Goal: Task Accomplishment & Management: Complete application form

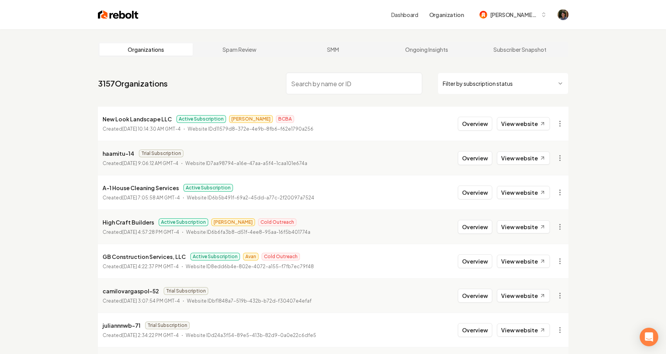
click at [120, 15] on img at bounding box center [118, 14] width 41 height 11
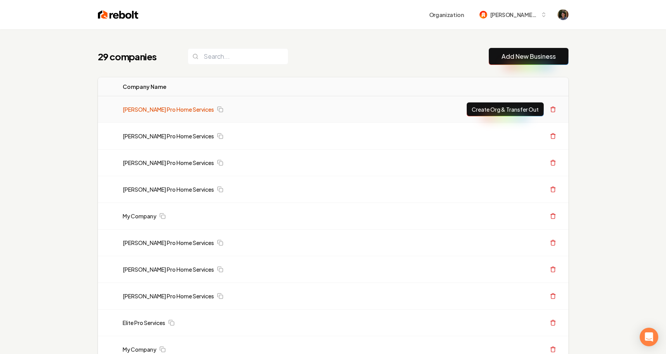
click at [161, 109] on link "[PERSON_NAME] Pro Home Services" at bounding box center [168, 110] width 91 height 8
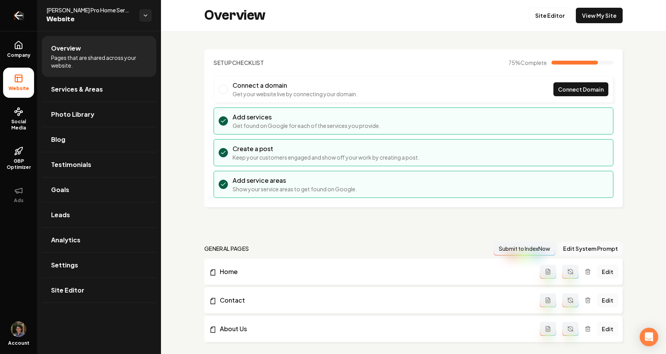
click at [16, 18] on icon "Return to dashboard" at bounding box center [18, 15] width 12 height 12
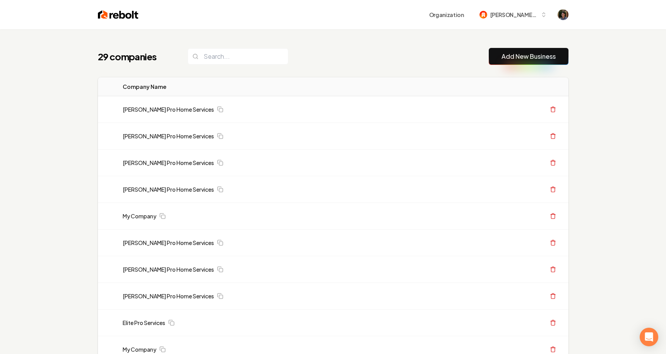
click at [507, 60] on link "Add New Business" at bounding box center [528, 56] width 54 height 9
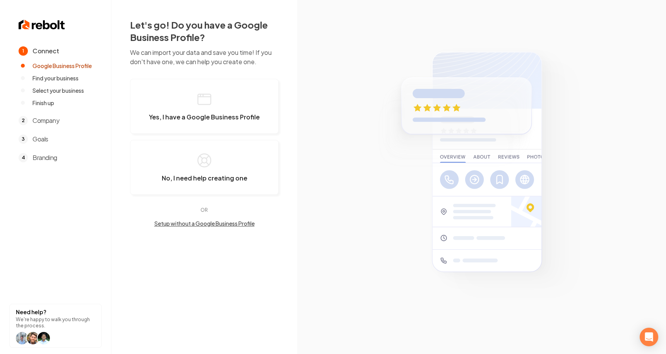
click at [215, 224] on button "Setup without a Google Business Profile" at bounding box center [204, 224] width 149 height 8
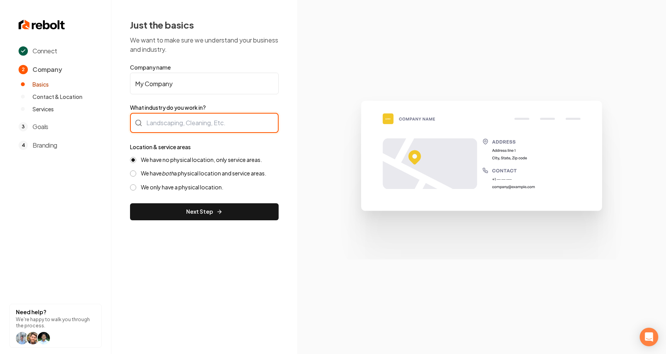
click at [222, 117] on div at bounding box center [204, 123] width 149 height 20
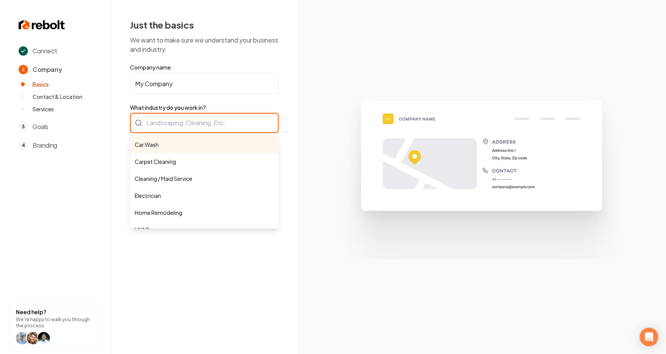
type input "Car Wash"
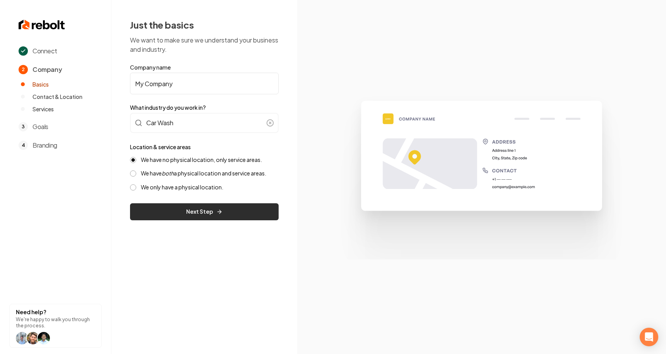
click at [196, 213] on button "Next Step" at bounding box center [204, 211] width 149 height 17
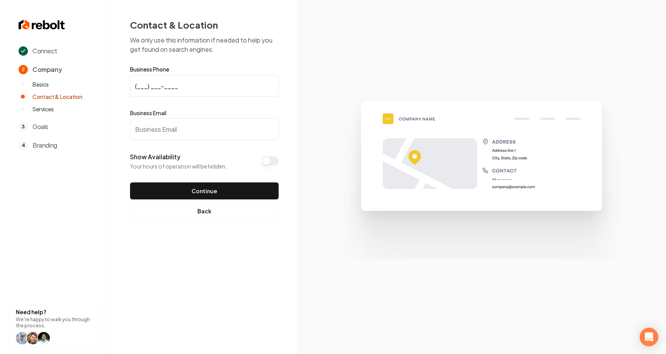
click at [214, 80] on input "(___) ___-____" at bounding box center [204, 86] width 149 height 22
type input "[PHONE_NUMBER]"
click at [184, 131] on input "Business Email" at bounding box center [204, 129] width 149 height 22
type input "[EMAIL_ADDRESS][DOMAIN_NAME]"
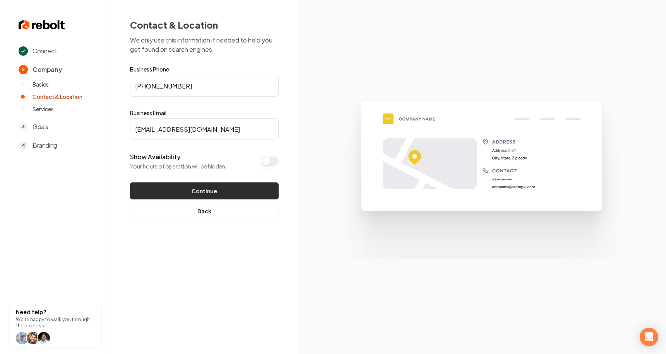
click at [188, 193] on button "Continue" at bounding box center [204, 191] width 149 height 17
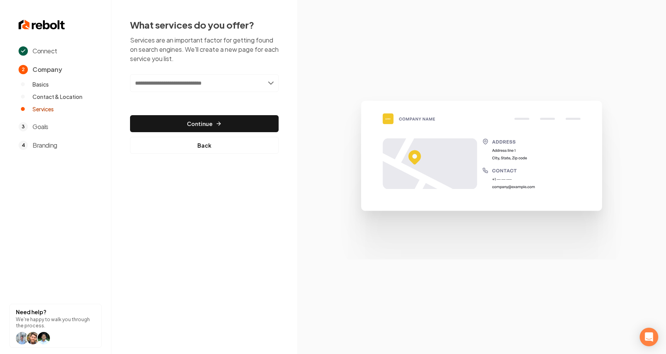
click at [204, 87] on input "text" at bounding box center [204, 83] width 149 height 18
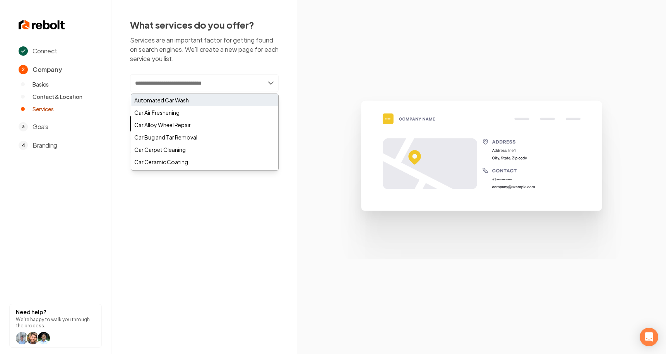
click at [197, 101] on div "Automated Car Wash" at bounding box center [204, 100] width 147 height 12
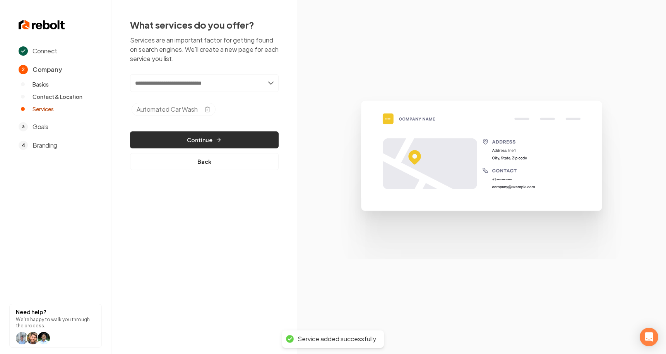
click at [227, 136] on button "Continue" at bounding box center [204, 140] width 149 height 17
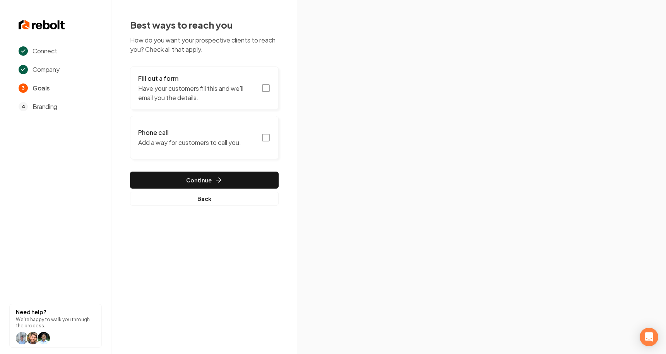
click at [229, 101] on p "Have your customers fill this and we'll email you the details." at bounding box center [197, 93] width 118 height 19
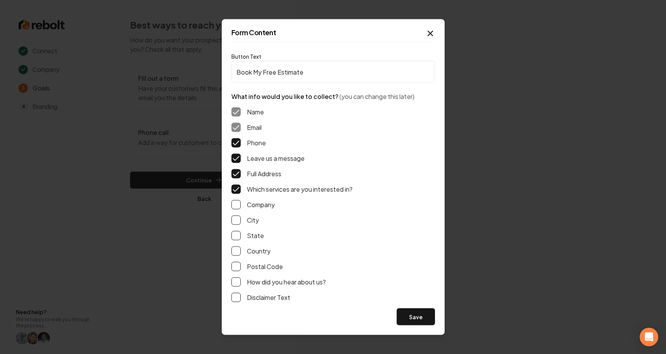
click at [419, 313] on button "Save" at bounding box center [415, 317] width 38 height 17
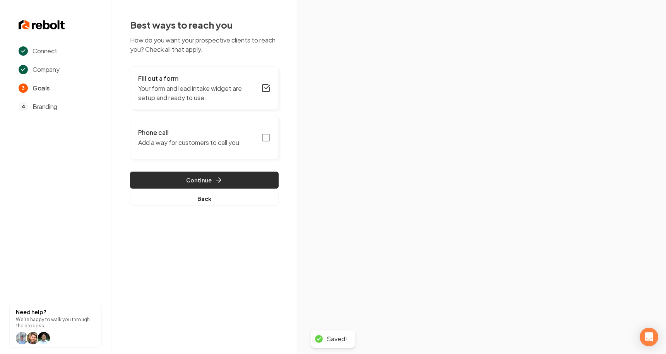
click at [264, 177] on button "Continue" at bounding box center [204, 180] width 149 height 17
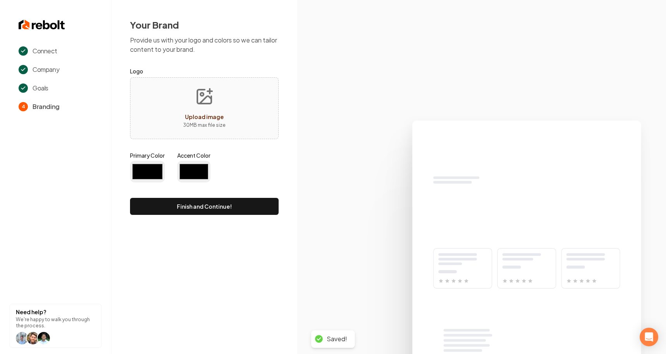
type input "#194d33"
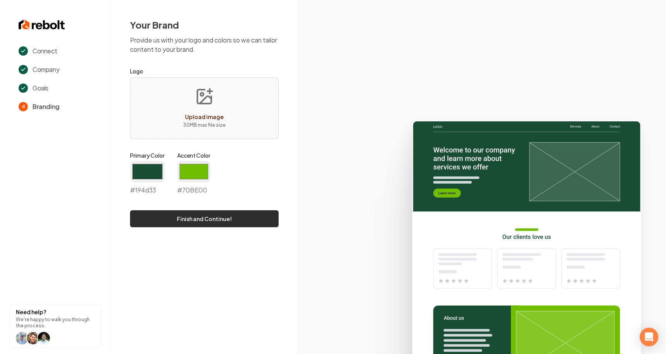
click at [234, 217] on button "Finish and Continue!" at bounding box center [204, 218] width 149 height 17
type input "#70be00"
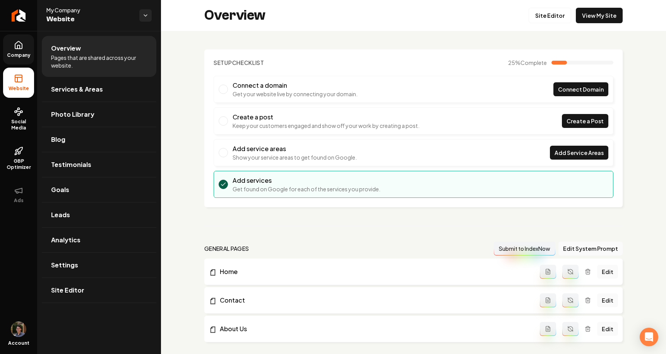
click at [21, 53] on span "Company" at bounding box center [19, 55] width 30 height 6
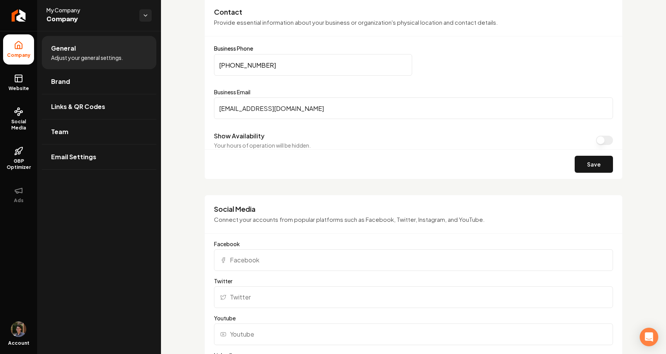
scroll to position [603, 0]
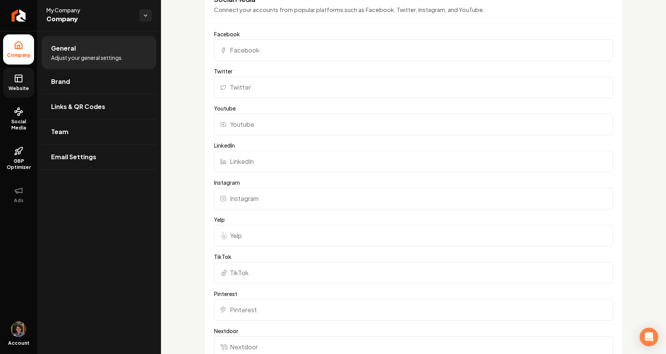
click at [19, 82] on rect at bounding box center [18, 78] width 7 height 7
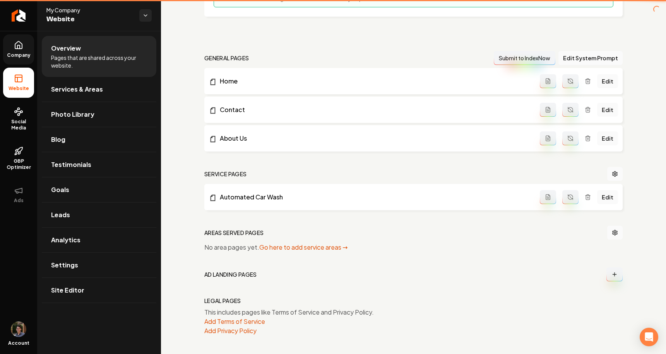
scroll to position [191, 0]
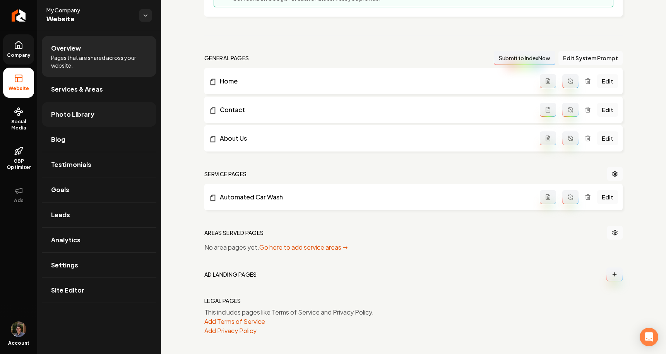
click at [67, 118] on span "Photo Library" at bounding box center [72, 114] width 43 height 9
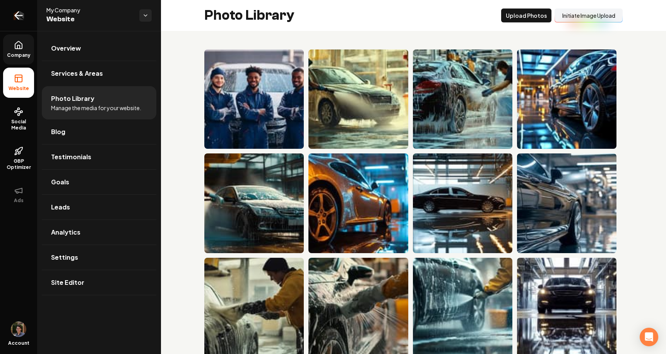
click at [24, 11] on icon "Return to dashboard" at bounding box center [18, 15] width 12 height 12
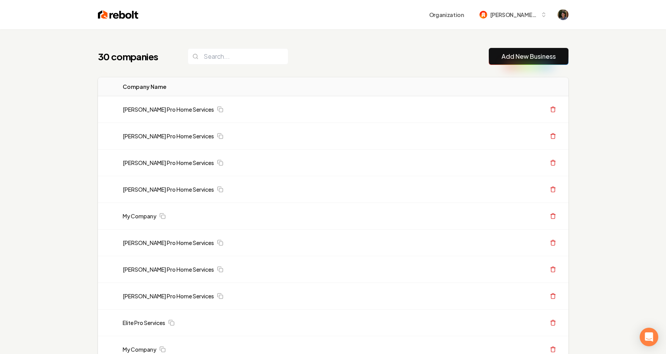
click at [532, 50] on button "Add New Business" at bounding box center [528, 56] width 80 height 17
click at [501, 57] on link "Add New Business" at bounding box center [528, 56] width 54 height 9
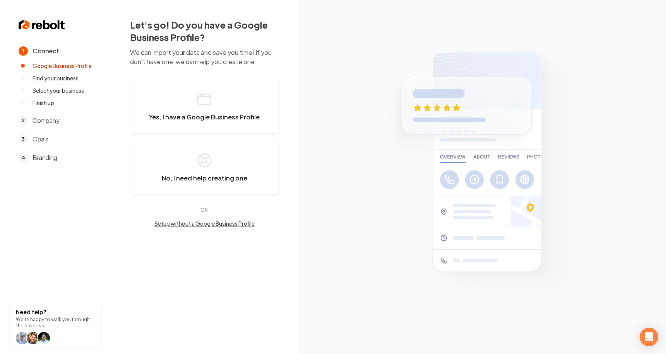
click at [219, 223] on button "Setup without a Google Business Profile" at bounding box center [204, 224] width 149 height 8
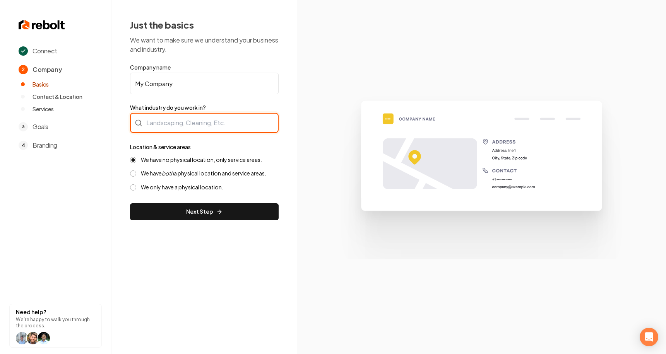
click at [203, 123] on div at bounding box center [204, 123] width 149 height 20
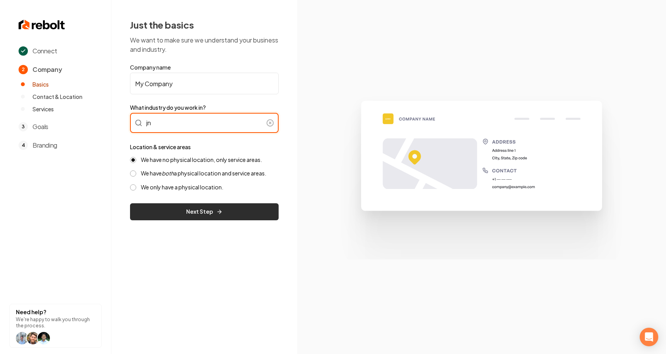
type input "jn"
click at [211, 213] on button "Next Step" at bounding box center [204, 211] width 149 height 17
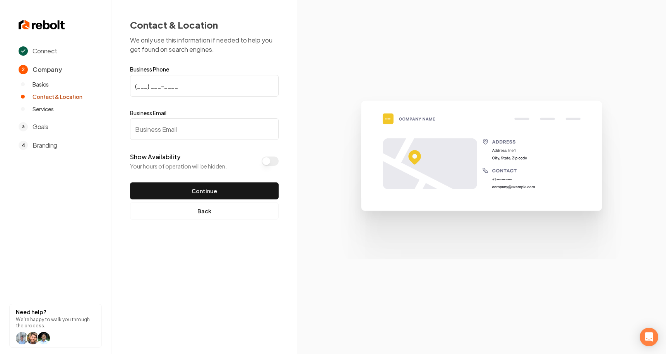
click at [205, 86] on input "(___) ___-____" at bounding box center [204, 86] width 149 height 22
type input "[PHONE_NUMBER]"
click at [181, 130] on input "Business Email" at bounding box center [204, 129] width 149 height 22
type input "[EMAIL_ADDRESS][DOMAIN_NAME]"
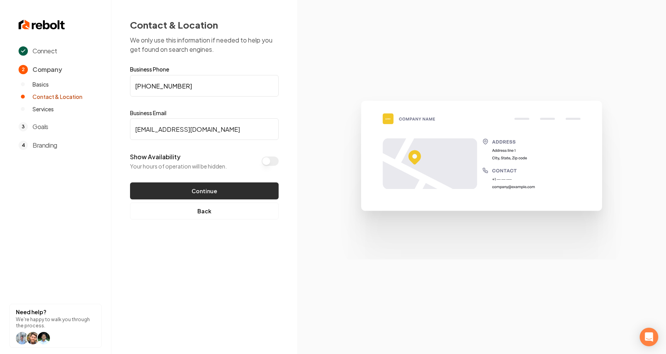
click at [205, 184] on button "Continue" at bounding box center [204, 191] width 149 height 17
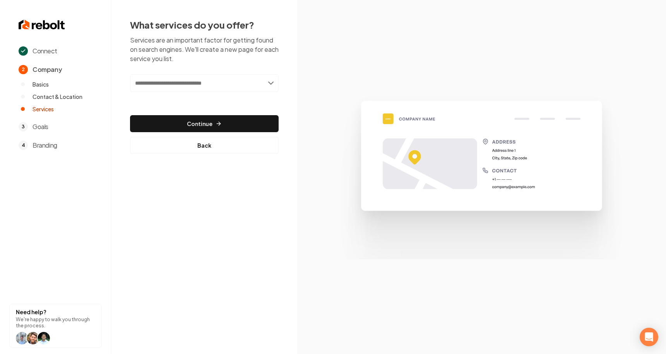
click at [214, 84] on input "text" at bounding box center [204, 83] width 149 height 18
click at [213, 89] on input "text" at bounding box center [204, 83] width 149 height 18
click at [224, 128] on button "Continue" at bounding box center [204, 123] width 149 height 17
click at [230, 83] on input "text" at bounding box center [204, 83] width 149 height 18
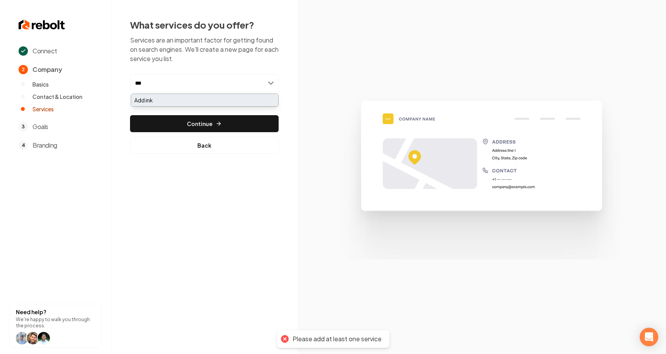
type input "***"
click at [219, 102] on div "Add ink" at bounding box center [204, 100] width 147 height 12
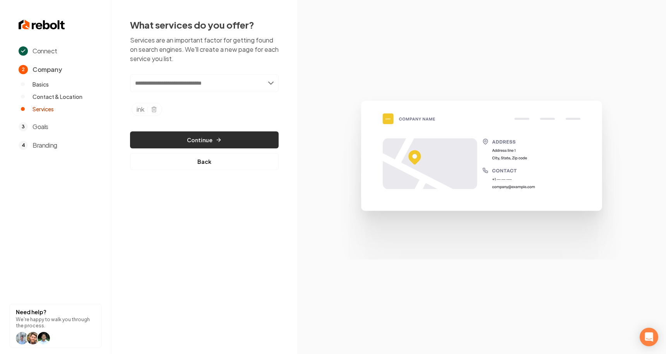
click at [209, 135] on button "Continue" at bounding box center [204, 140] width 149 height 17
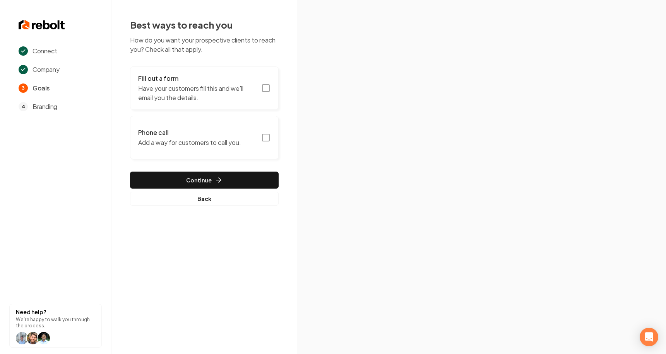
click at [210, 128] on button "Phone call Add a way for customers to call you." at bounding box center [204, 137] width 149 height 43
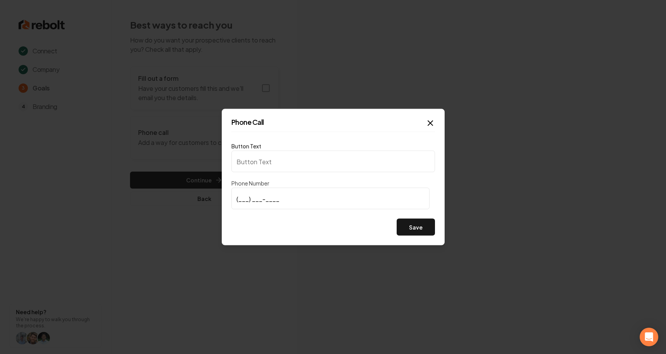
type input "Call us"
type input "[PHONE_NUMBER]"
click at [429, 230] on button "Save" at bounding box center [415, 227] width 38 height 17
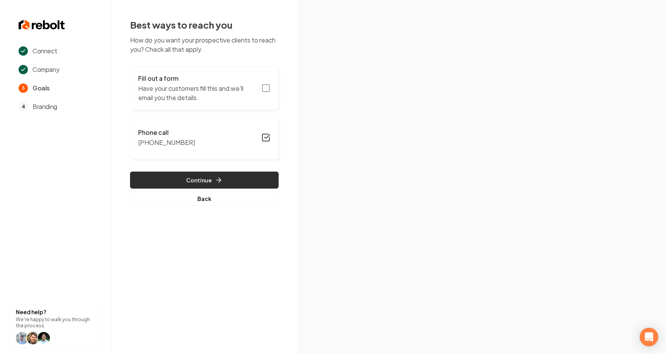
click at [224, 180] on button "Continue" at bounding box center [204, 180] width 149 height 17
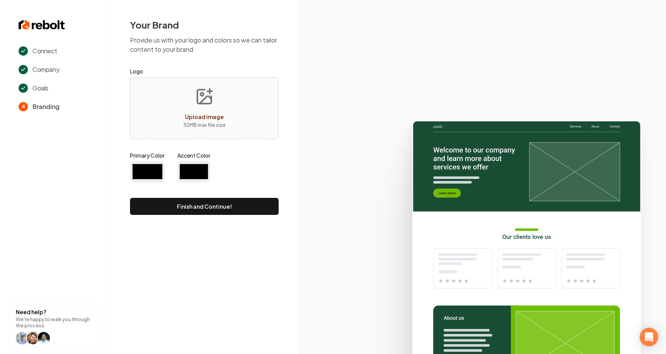
type input "#194d33"
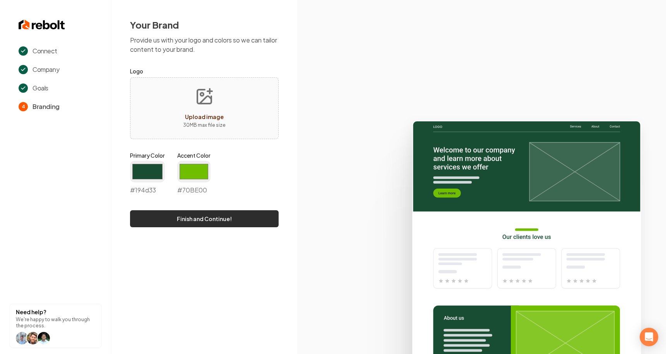
click at [215, 219] on button "Finish and Continue!" at bounding box center [204, 218] width 149 height 17
type input "#70be00"
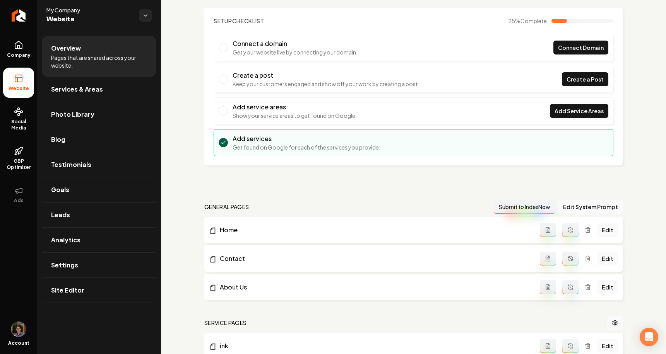
scroll to position [44, 0]
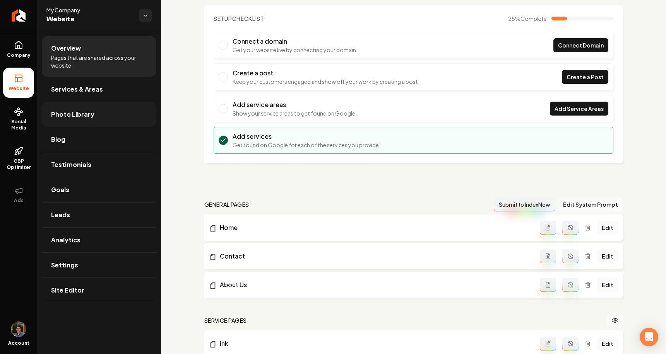
click at [91, 113] on span "Photo Library" at bounding box center [72, 114] width 43 height 9
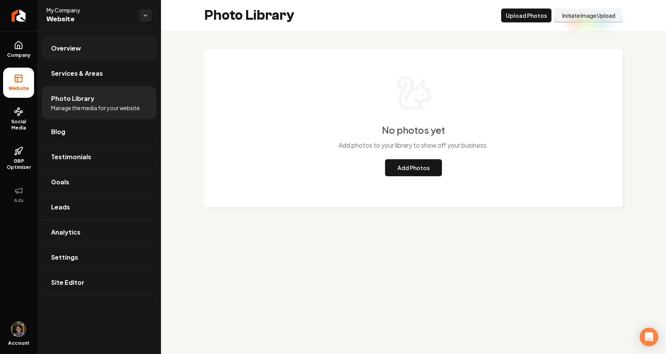
click at [88, 53] on link "Overview" at bounding box center [99, 48] width 114 height 25
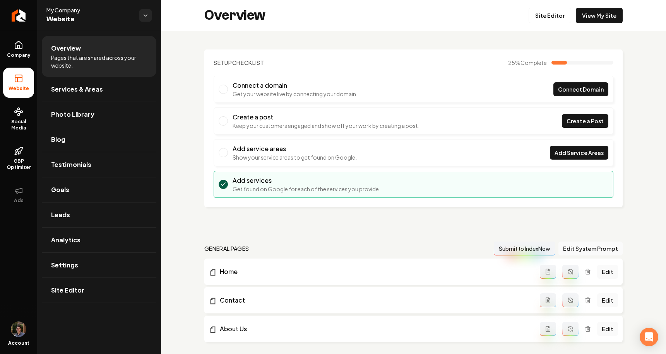
click at [218, 266] on li "Home Edit" at bounding box center [413, 272] width 418 height 26
click at [225, 270] on link "Home" at bounding box center [374, 271] width 331 height 9
click at [569, 273] on icon "Main content area" at bounding box center [570, 273] width 5 height 2
click at [230, 269] on link "Home" at bounding box center [374, 271] width 331 height 9
